Goal: Task Accomplishment & Management: Use online tool/utility

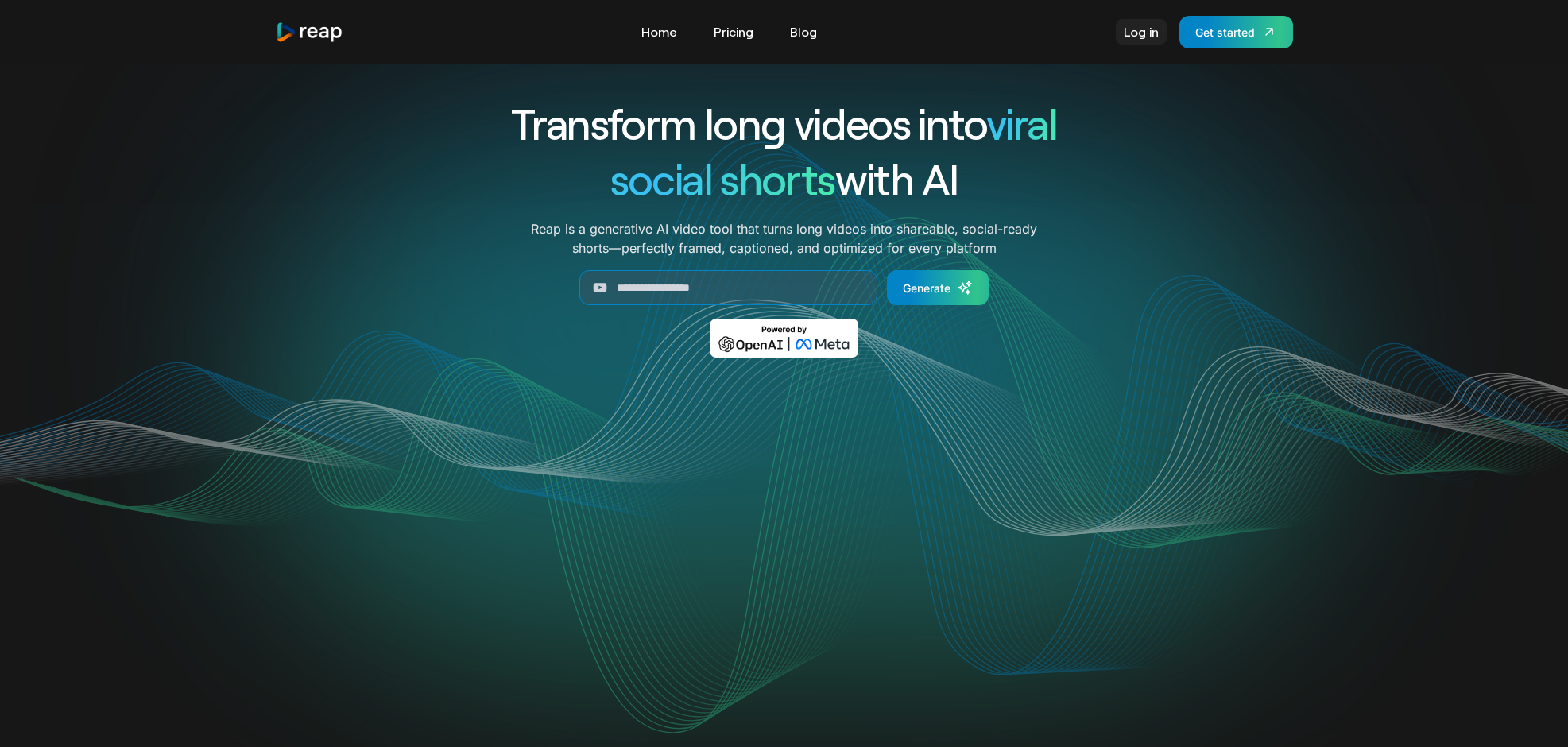
click at [1155, 28] on link "Log in" at bounding box center [1140, 32] width 50 height 26
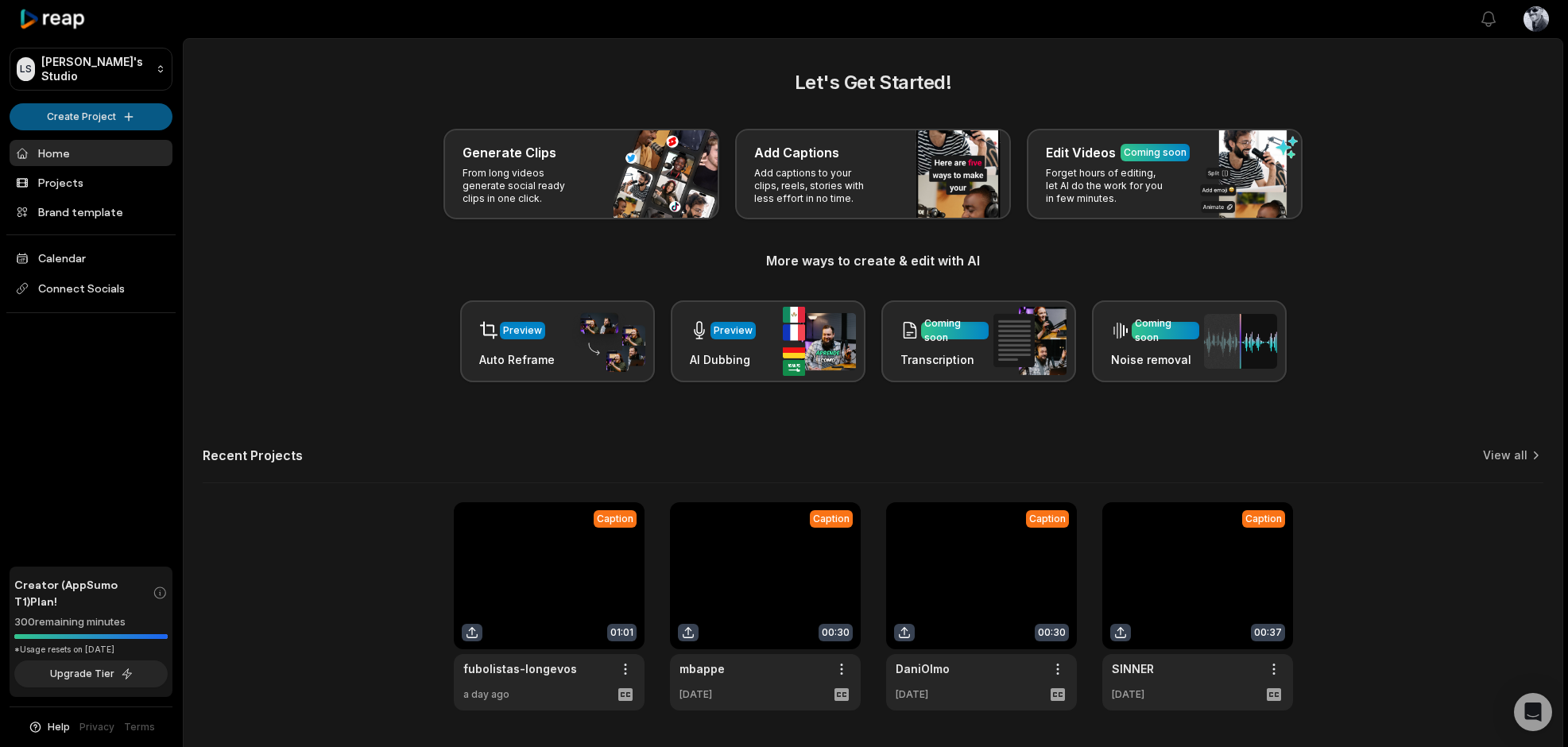
click at [125, 116] on html "LS Luca's Studio Create Project Home Projects Brand template Calendar Connect S…" at bounding box center [784, 374] width 1568 height 747
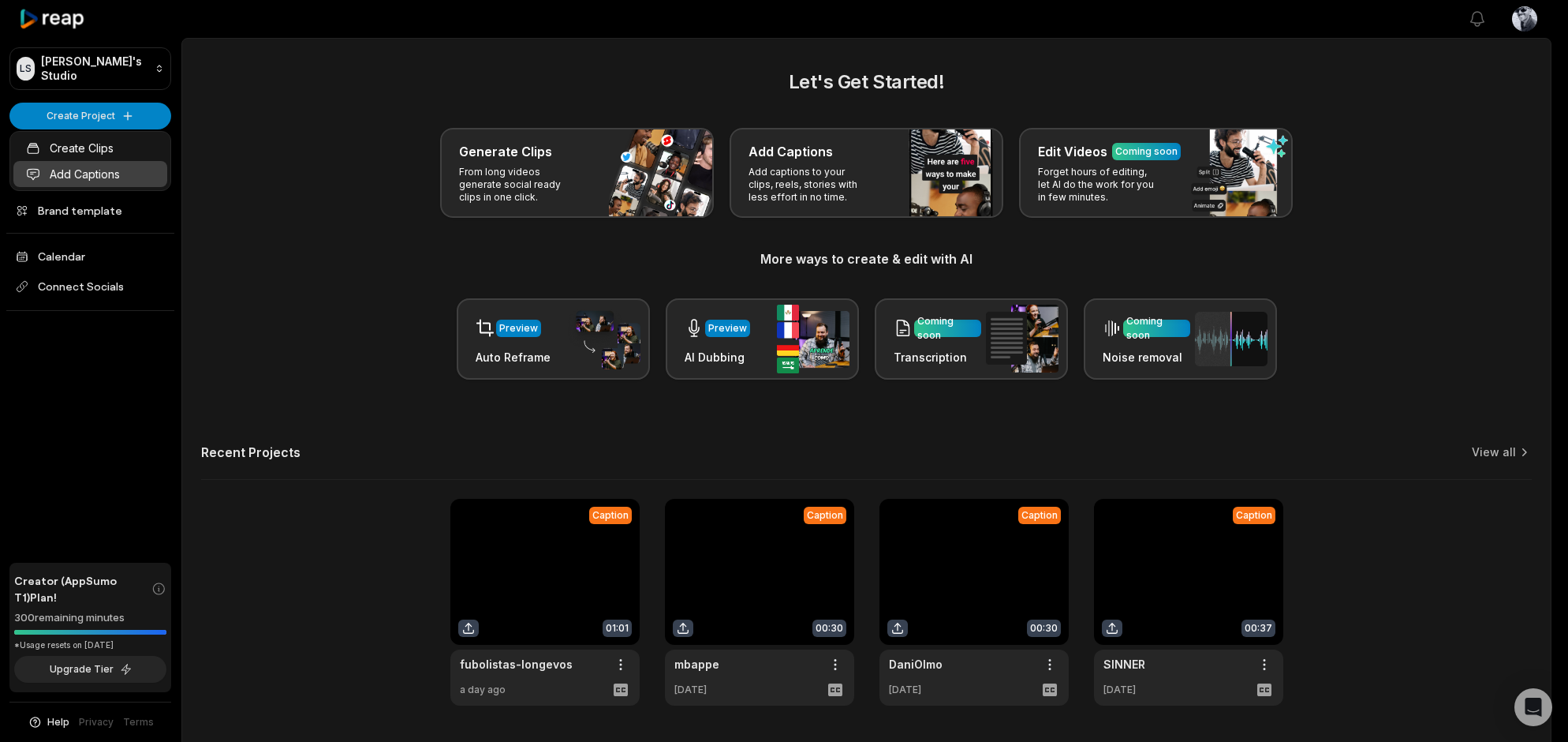
click at [103, 173] on link "Add Captions" at bounding box center [90, 174] width 154 height 26
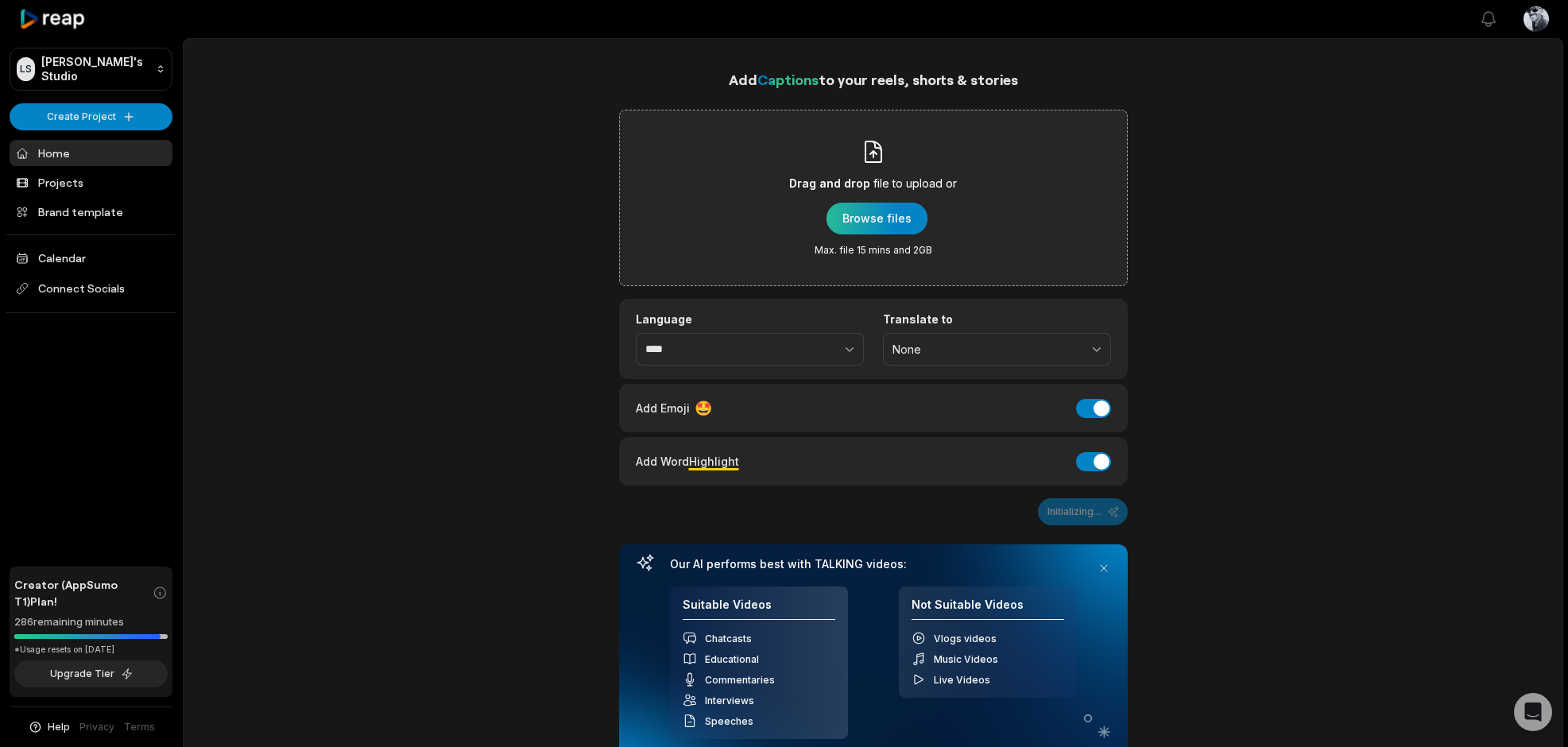
click at [858, 211] on div "button" at bounding box center [877, 219] width 101 height 32
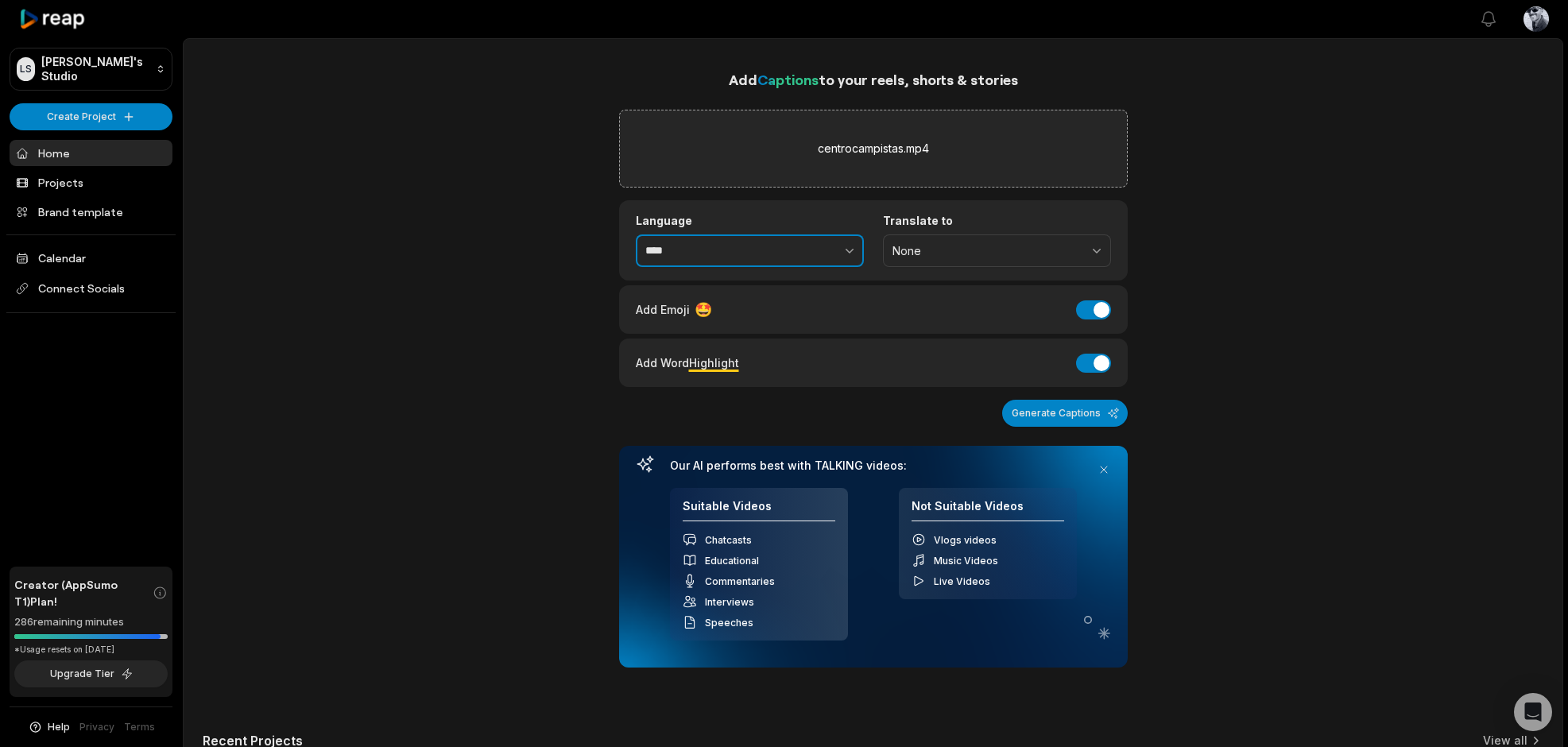
click at [835, 266] on button "button" at bounding box center [815, 251] width 97 height 34
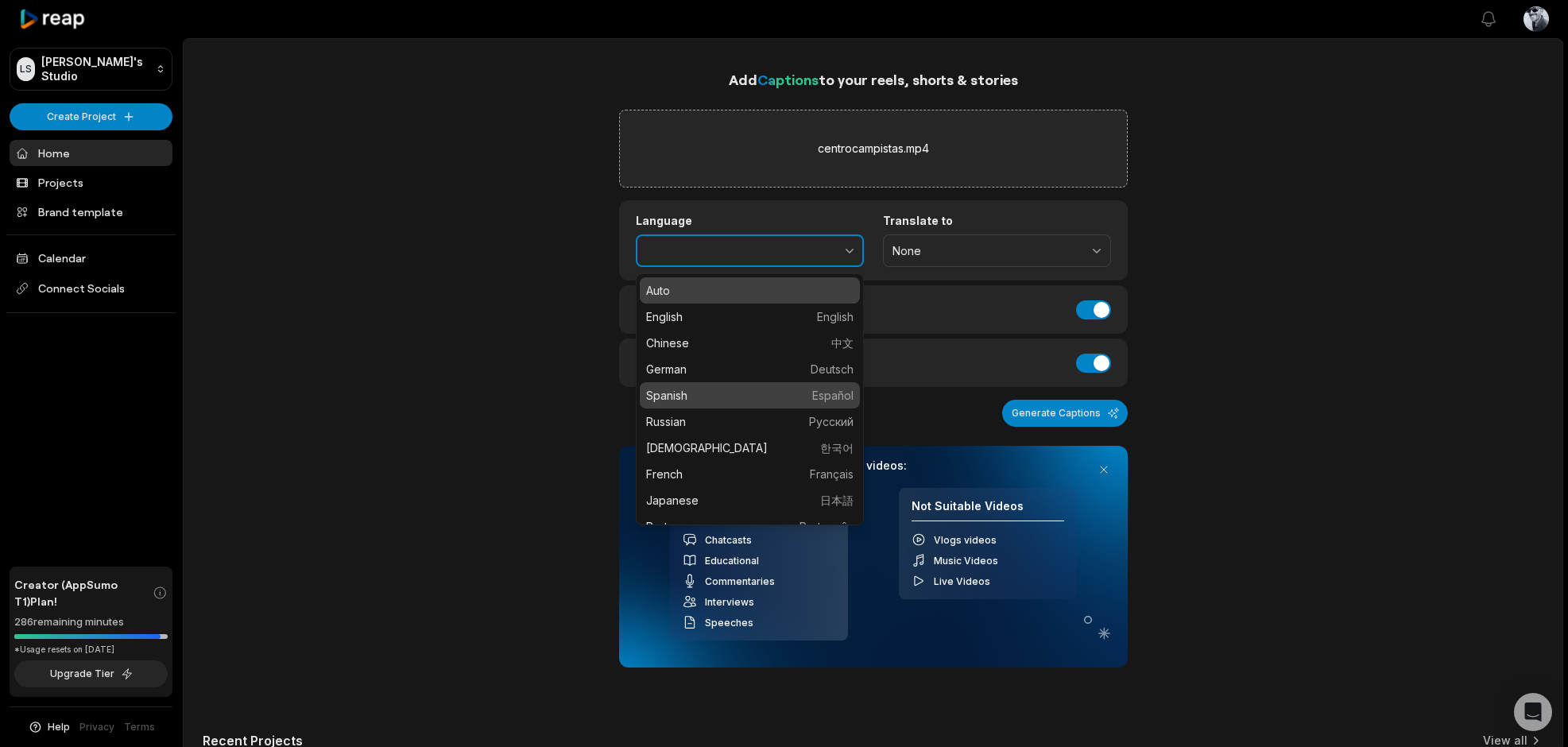
type input "*******"
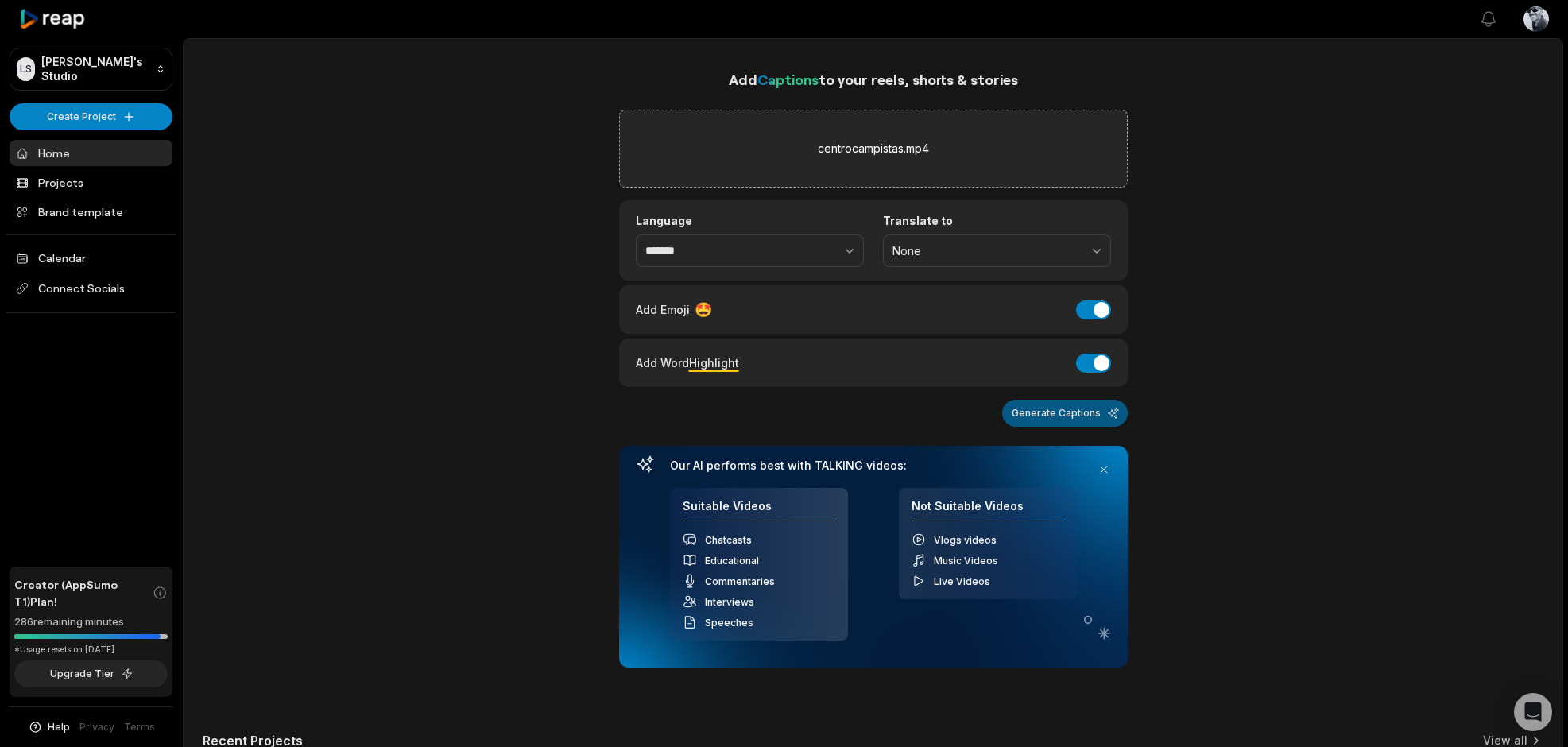
click at [1083, 419] on button "Generate Captions" at bounding box center [1065, 412] width 126 height 27
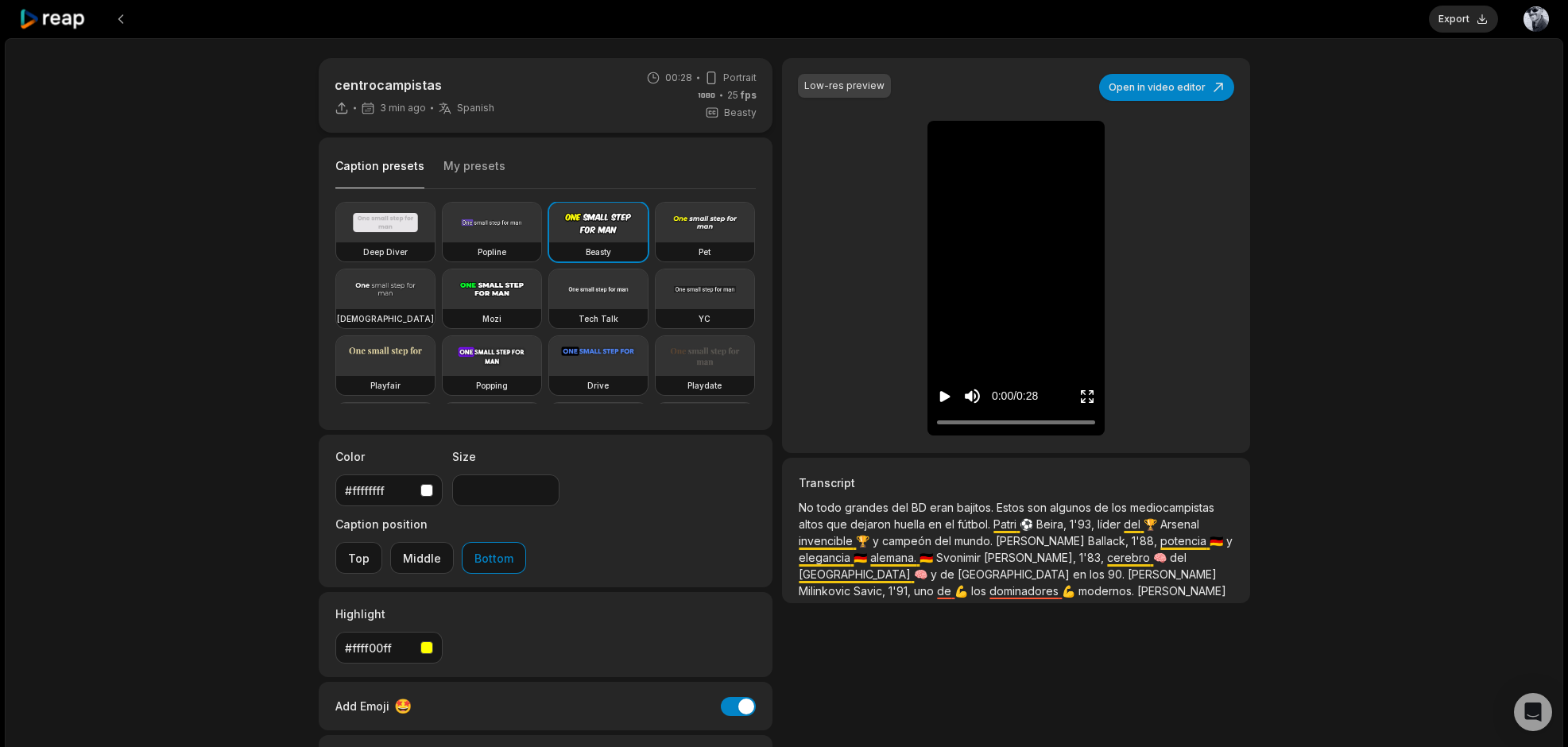
click at [916, 505] on span "BD" at bounding box center [921, 506] width 19 height 13
click at [1152, 81] on button "Open in video editor" at bounding box center [1166, 87] width 135 height 27
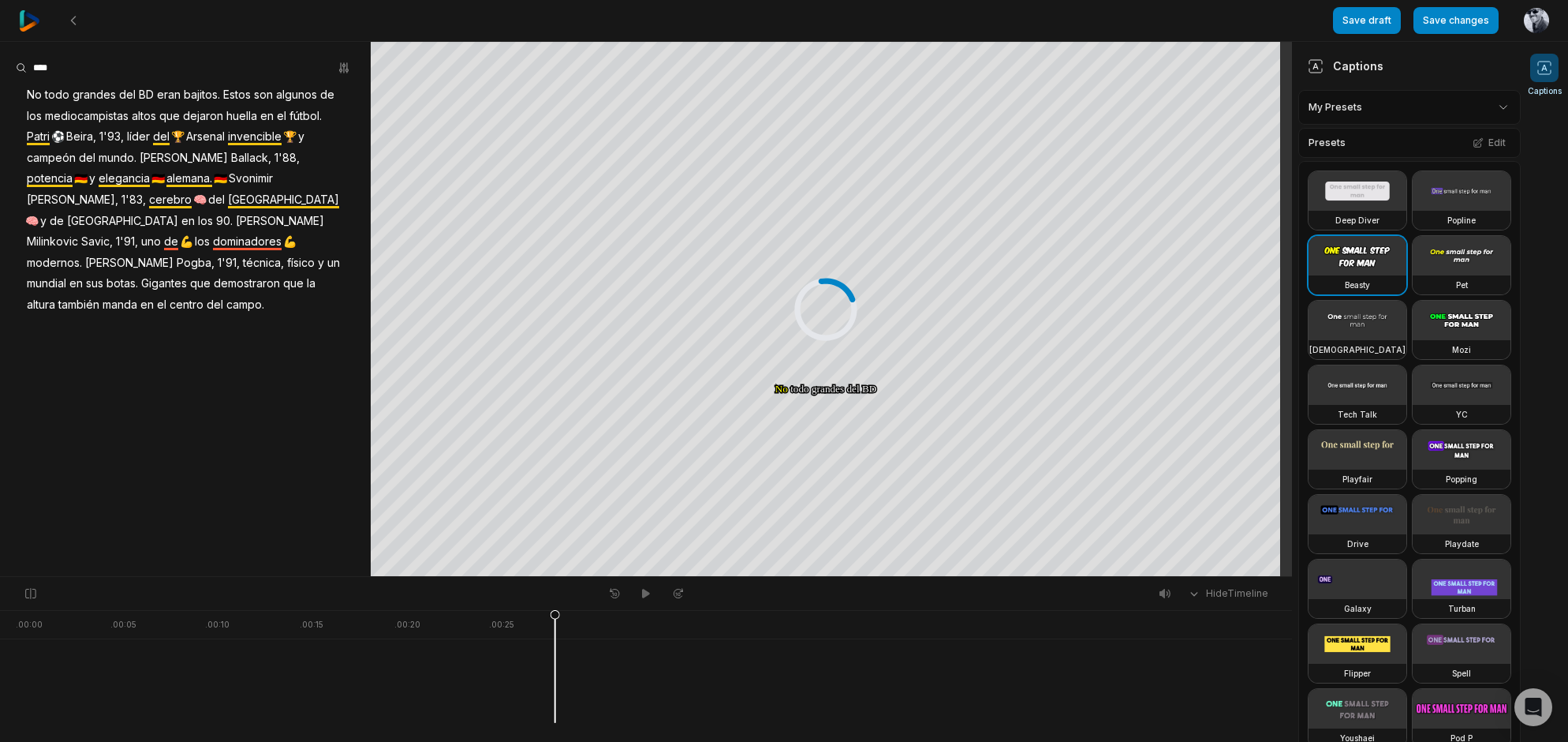
click at [144, 91] on span "BD" at bounding box center [146, 95] width 18 height 21
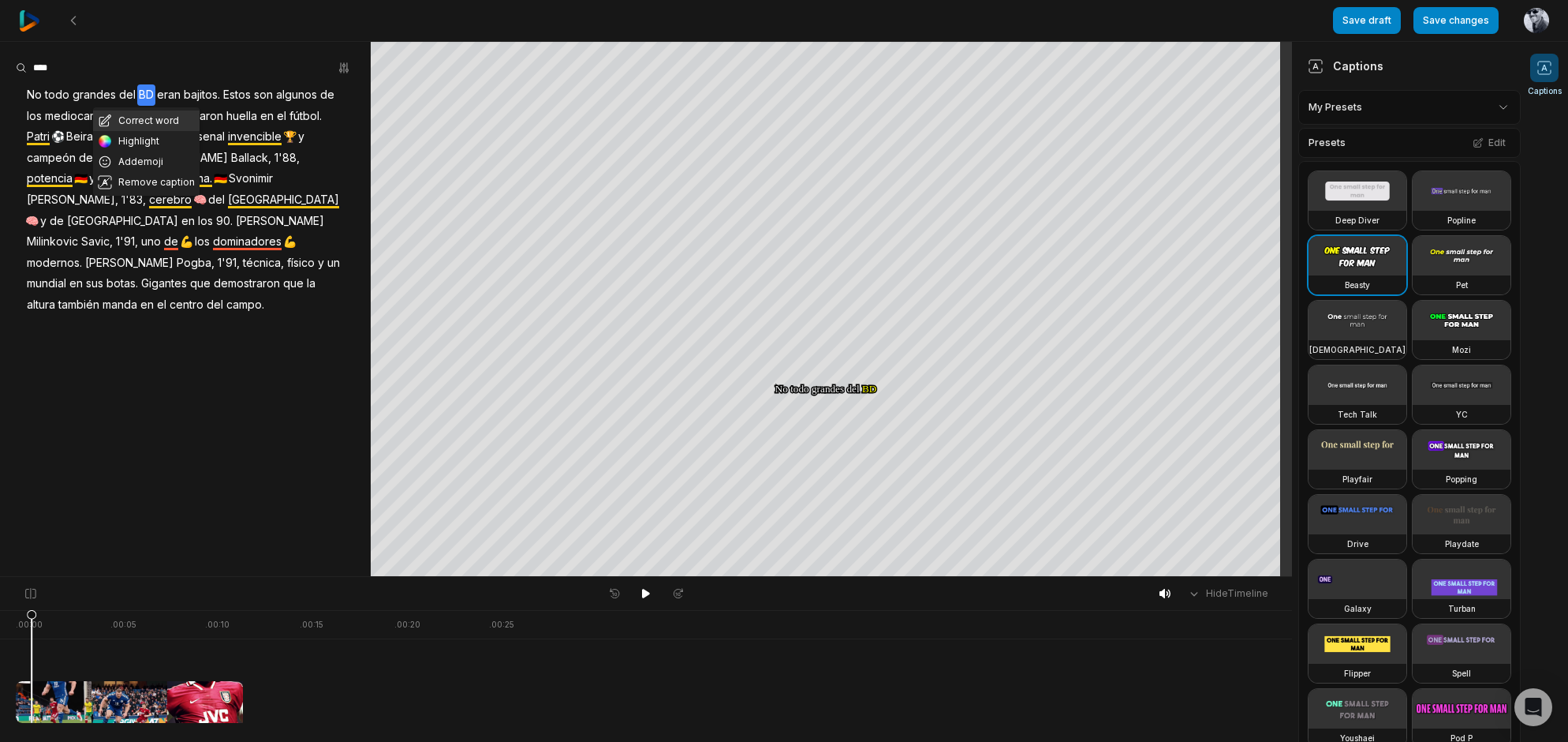
click at [143, 122] on button "Correct word" at bounding box center [146, 120] width 106 height 20
